Goal: Find specific page/section

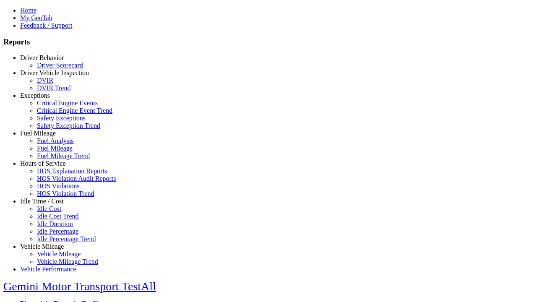
click at [48, 205] on link "Idle Time / Cost" at bounding box center [42, 201] width 44 height 7
click at [55, 212] on link "Idle Cost" at bounding box center [49, 208] width 24 height 7
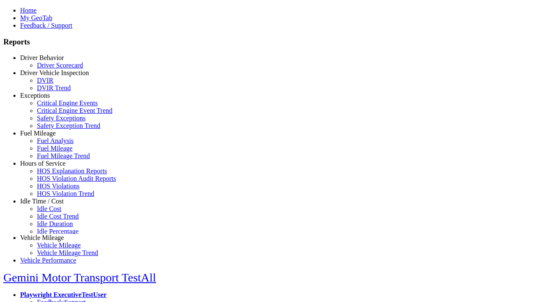
scroll to position [3, 0]
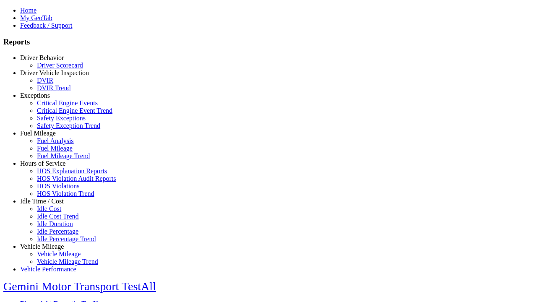
type input "**********"
